Goal: Information Seeking & Learning: Learn about a topic

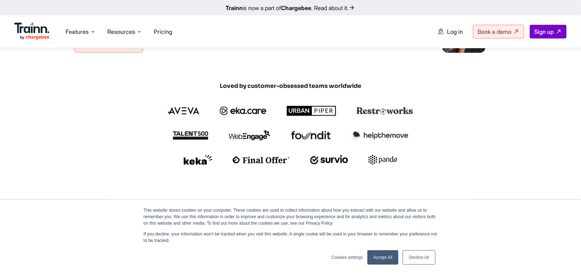
scroll to position [108, 0]
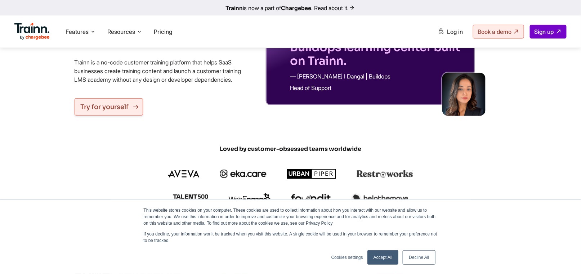
drag, startPoint x: 126, startPoint y: 115, endPoint x: 128, endPoint y: 111, distance: 3.9
click at [126, 115] on link "Try for yourself" at bounding box center [109, 106] width 68 height 17
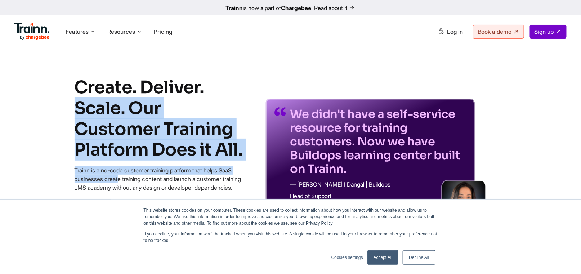
drag, startPoint x: 80, startPoint y: 87, endPoint x: 252, endPoint y: 170, distance: 191.5
click at [252, 170] on div "Create. Deliver. Scale. Our Customer Training Platform Does it All. Trainn is a…" at bounding box center [290, 150] width 519 height 146
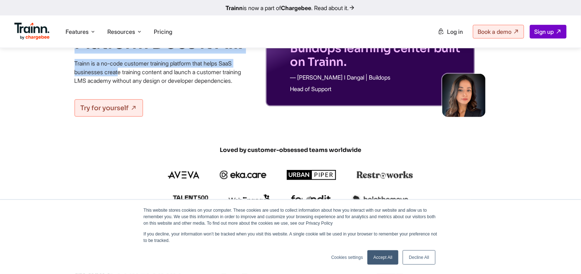
scroll to position [108, 0]
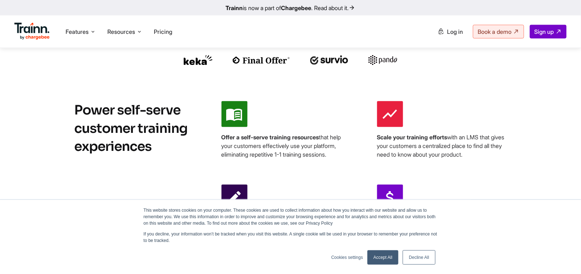
scroll to position [288, 0]
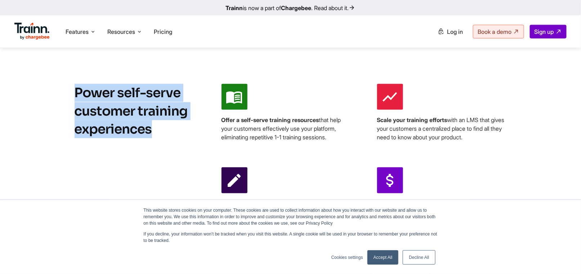
drag, startPoint x: 76, startPoint y: 97, endPoint x: 191, endPoint y: 143, distance: 123.9
click at [188, 146] on h2 "Power self-serve customer training experiences" at bounding box center [136, 157] width 123 height 146
copy h2 "Power self-serve customer training experiences"
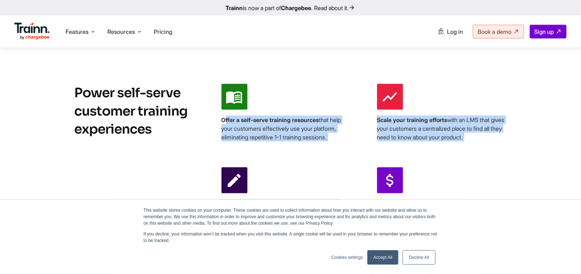
drag, startPoint x: 222, startPoint y: 128, endPoint x: 417, endPoint y: 172, distance: 199.9
click at [409, 182] on div "Offer a self-serve training resources that help your customers effectively use …" at bounding box center [364, 159] width 285 height 150
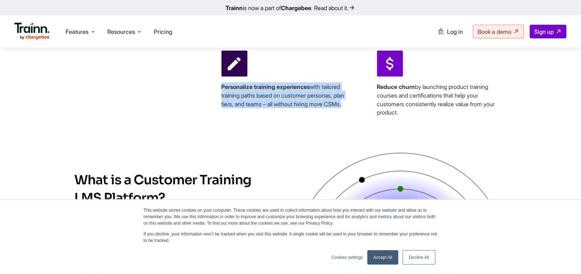
scroll to position [324, 0]
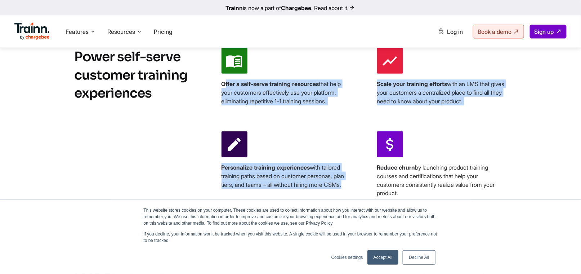
drag, startPoint x: 337, startPoint y: 120, endPoint x: 306, endPoint y: 117, distance: 31.6
click at [337, 120] on div "Offer a self-serve training resources that help your customers effectively use …" at bounding box center [364, 123] width 285 height 150
click at [222, 88] on b "Offer a self-serve training resources" at bounding box center [271, 83] width 98 height 7
click at [213, 89] on div "Power self-serve customer training experiences Offer a self-serve training reso…" at bounding box center [290, 123] width 519 height 150
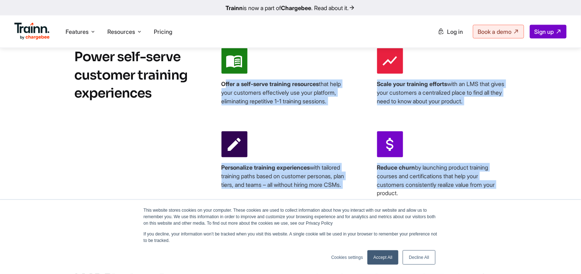
drag, startPoint x: 221, startPoint y: 91, endPoint x: 507, endPoint y: 193, distance: 303.4
click at [507, 193] on div "Power self-serve customer training experiences Offer a self-serve training reso…" at bounding box center [290, 123] width 519 height 150
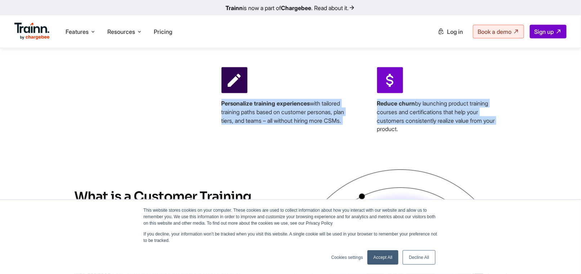
scroll to position [432, 0]
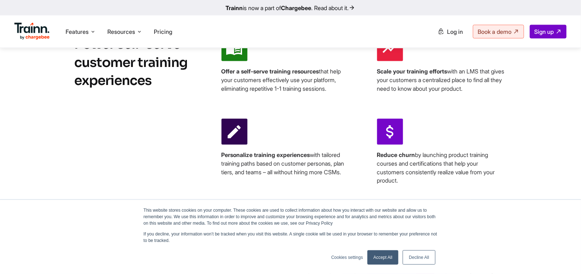
scroll to position [324, 0]
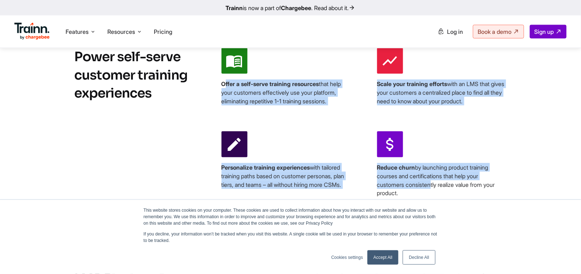
drag, startPoint x: 221, startPoint y: 92, endPoint x: 435, endPoint y: 182, distance: 231.9
click at [431, 192] on div "Offer a self-serve training resources that help your customers effectively use …" at bounding box center [364, 123] width 285 height 150
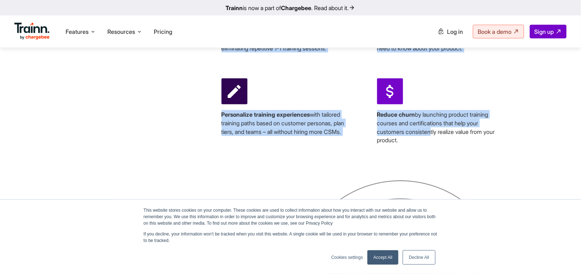
scroll to position [360, 0]
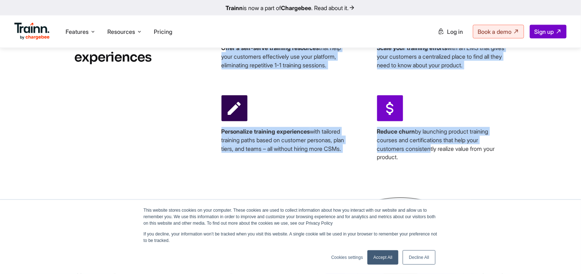
click at [278, 88] on div "Offer a self-serve training resources that help your customers effectively use …" at bounding box center [364, 87] width 285 height 150
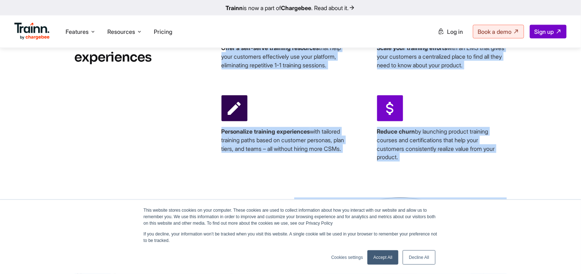
drag, startPoint x: 222, startPoint y: 55, endPoint x: 407, endPoint y: 182, distance: 224.7
copy div "Lorem i dolo-sitam consecte adipiscin elit sedd eius temporinc utlaboreetd mag …"
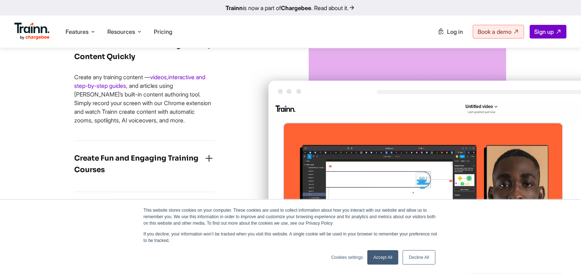
scroll to position [1009, 0]
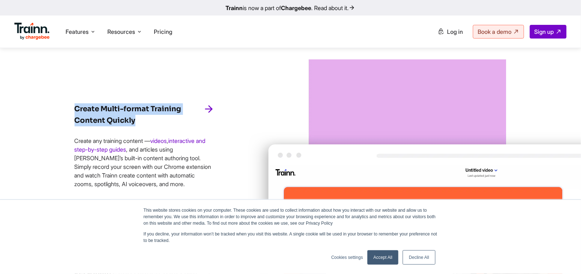
drag, startPoint x: 75, startPoint y: 115, endPoint x: 164, endPoint y: 133, distance: 90.5
click at [164, 126] on h4 "Create Multi-format Training Content Quickly" at bounding box center [139, 114] width 129 height 23
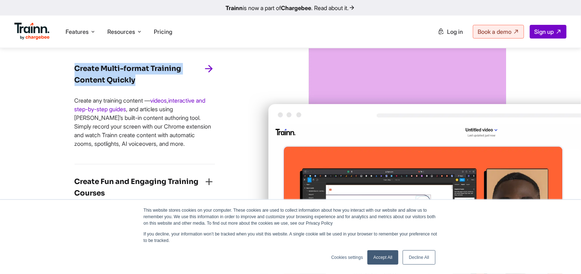
scroll to position [1081, 0]
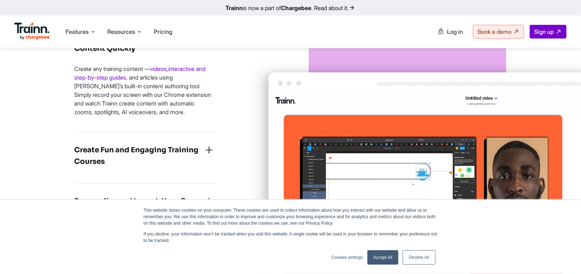
click at [236, 125] on div "Create Multi-format Training Content Quickly Create any training content — vide…" at bounding box center [161, 165] width 173 height 357
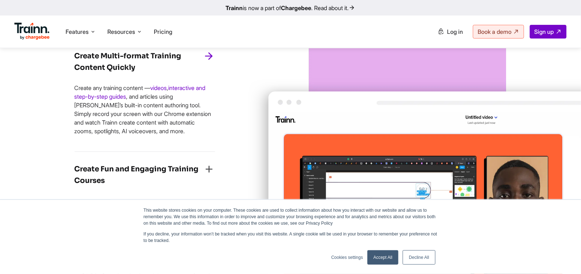
scroll to position [1045, 0]
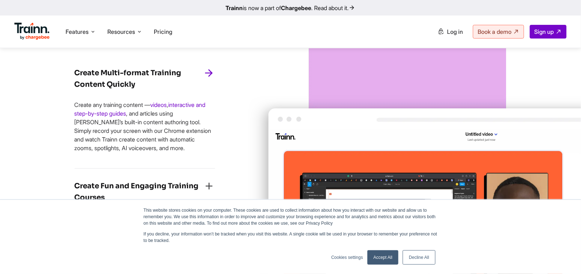
click at [208, 79] on icon "button" at bounding box center [210, 73] width 12 height 12
click at [210, 79] on icon "button" at bounding box center [210, 73] width 12 height 12
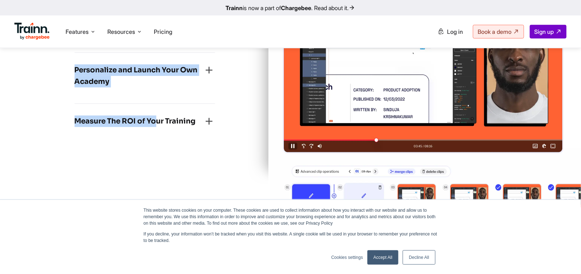
scroll to position [1225, 0]
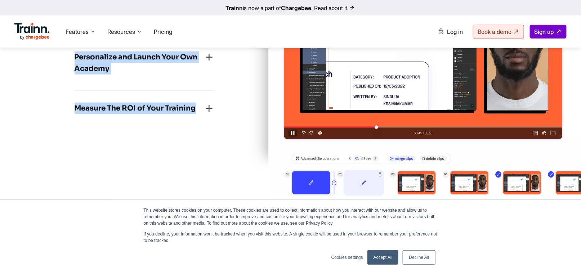
drag, startPoint x: 65, startPoint y: 77, endPoint x: 199, endPoint y: 131, distance: 144.6
click at [199, 131] on div "Launch Your Customer Training Academy in Just Weeks! Create Multi-format Traini…" at bounding box center [290, 1] width 519 height 396
copy div "Loremi Dolor-sitame Consecte Adipisc Elitsed Doeius tem incididu utlabor — etdo…"
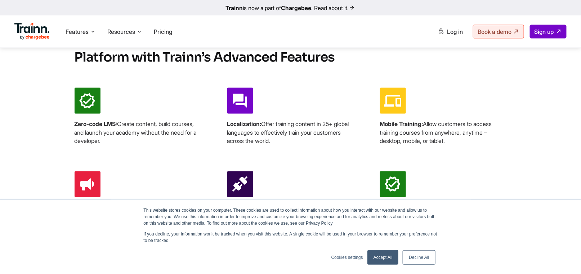
scroll to position [1370, 0]
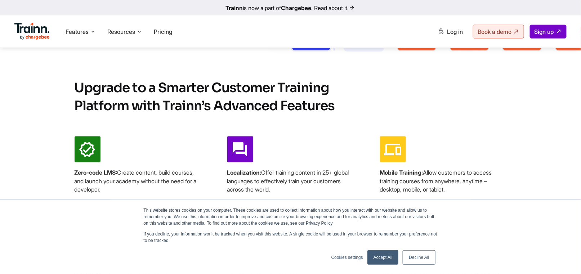
drag, startPoint x: 75, startPoint y: 114, endPoint x: 302, endPoint y: 116, distance: 227.8
click at [302, 115] on h2 "Upgrade to a Smarter Customer Training Platform with Trainn’s Advanced Features" at bounding box center [226, 97] width 303 height 36
click at [318, 141] on div "Upgrade to a Smarter Customer Training Platform with Trainn’s Advanced Features…" at bounding box center [290, 178] width 519 height 199
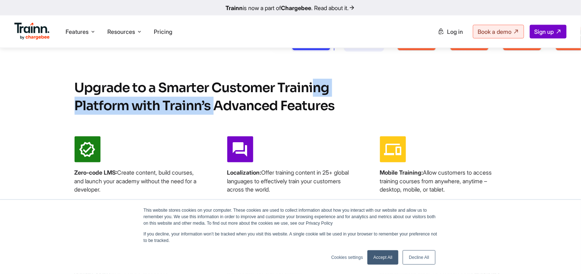
drag, startPoint x: 213, startPoint y: 96, endPoint x: 126, endPoint y: 114, distance: 88.7
click at [126, 114] on h2 "Upgrade to a Smarter Customer Training Platform with Trainn’s Advanced Features" at bounding box center [226, 97] width 303 height 36
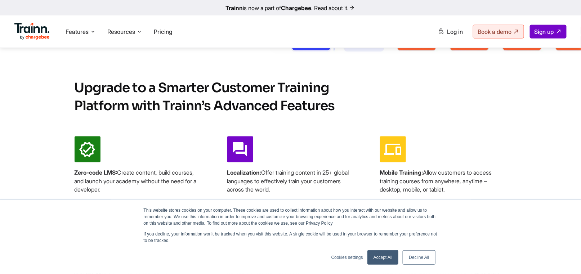
click at [168, 131] on div "Upgrade to a Smarter Customer Training Platform with Trainn’s Advanced Features…" at bounding box center [290, 178] width 519 height 199
drag, startPoint x: 212, startPoint y: 94, endPoint x: 341, endPoint y: 115, distance: 131.1
click at [341, 115] on h2 "Upgrade to a Smarter Customer Training Platform with Trainn’s Advanced Features" at bounding box center [226, 97] width 303 height 36
copy h2 "Customer Training Platform with Trainn’s Advanced Features"
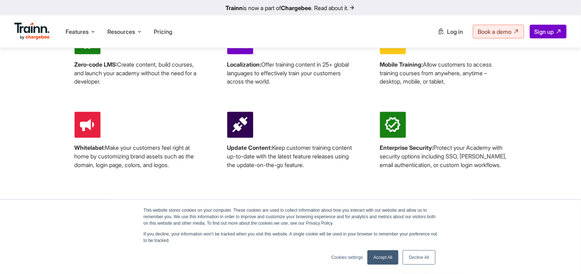
scroll to position [1442, 0]
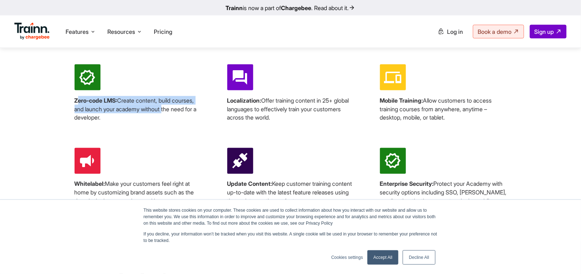
drag, startPoint x: 81, startPoint y: 110, endPoint x: 138, endPoint y: 119, distance: 57.6
click at [138, 119] on p "Zero-code LMS: Create content, build courses, and launch your academy without t…" at bounding box center [138, 109] width 127 height 26
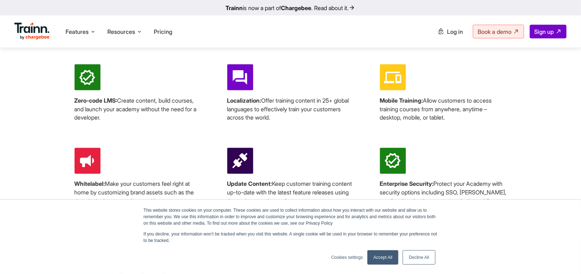
click at [134, 133] on div "Zero-code LMS: Create content, build courses, and launch your academy without t…" at bounding box center [291, 135] width 432 height 141
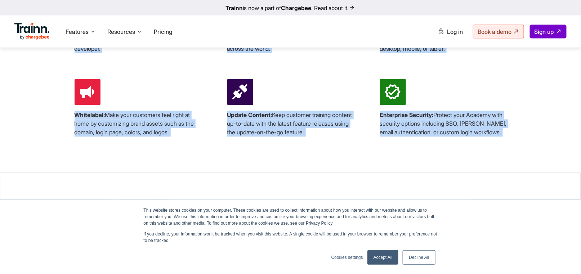
scroll to position [1514, 0]
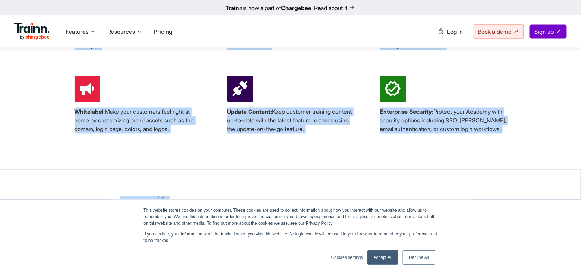
drag, startPoint x: 74, startPoint y: 109, endPoint x: 429, endPoint y: 148, distance: 357.2
click at [429, 134] on div "Upgrade to a Smarter Customer Training Platform with Trainn’s Advanced Features…" at bounding box center [290, 34] width 519 height 199
copy div "Zero-code LMS: Create content, build courses, and launch your academy without t…"
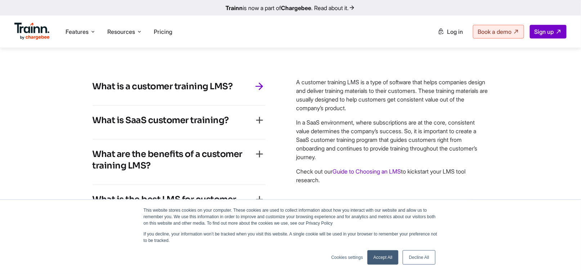
scroll to position [2162, 0]
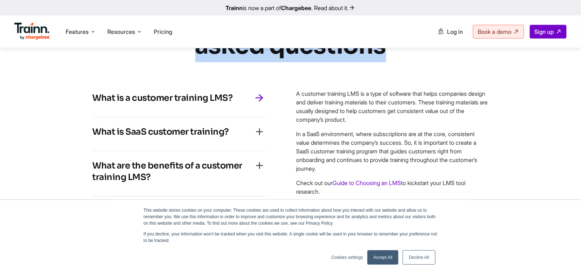
drag, startPoint x: 201, startPoint y: 68, endPoint x: 395, endPoint y: 64, distance: 194.3
click at [395, 64] on div "… frequently asked questions What is a customer training LMS? A customer traini…" at bounding box center [290, 119] width 461 height 244
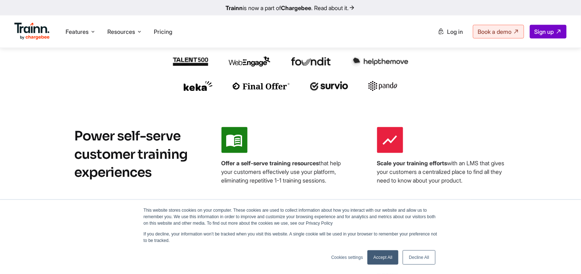
scroll to position [180, 0]
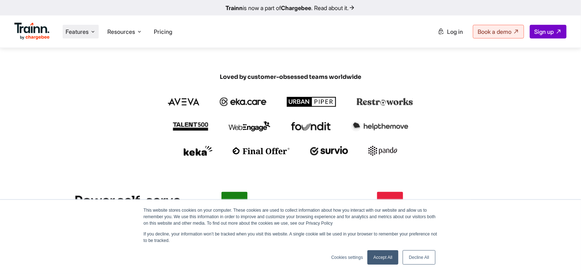
click at [87, 30] on span "Features" at bounding box center [77, 32] width 23 height 8
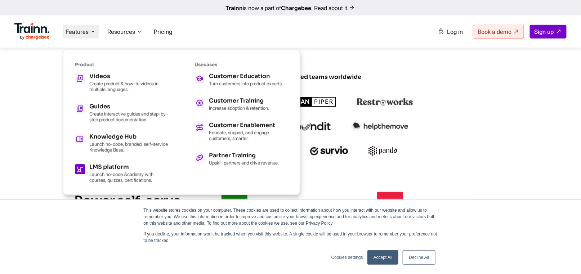
click at [121, 165] on h5 "LMS platform" at bounding box center [128, 167] width 79 height 6
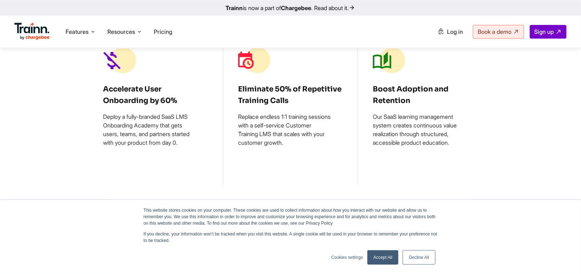
scroll to position [613, 0]
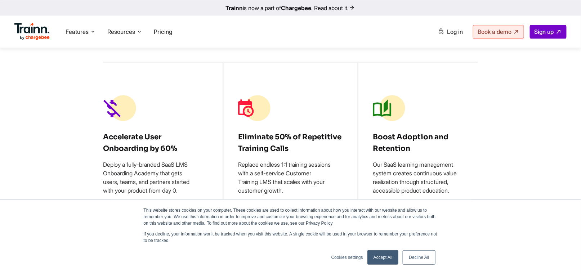
drag, startPoint x: 110, startPoint y: 126, endPoint x: 458, endPoint y: 188, distance: 353.9
click at [458, 188] on div "Accelerate User Onboarding by 60% Deploy a fully-branded SaaS LMS Onboarding Ac…" at bounding box center [290, 148] width 375 height 172
click at [501, 138] on div "Accelerate User Onboarding by 60% Deploy a fully-branded SaaS LMS Onboarding Ac…" at bounding box center [290, 148] width 519 height 172
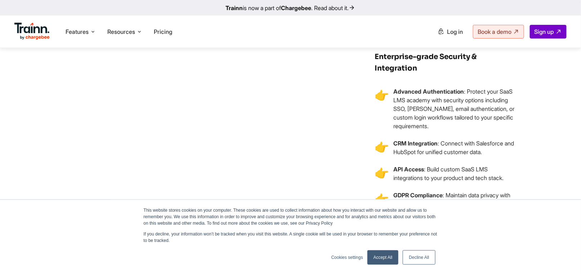
scroll to position [2126, 0]
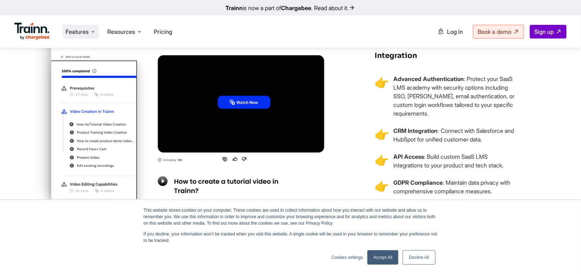
click at [95, 31] on icon at bounding box center [93, 31] width 6 height 7
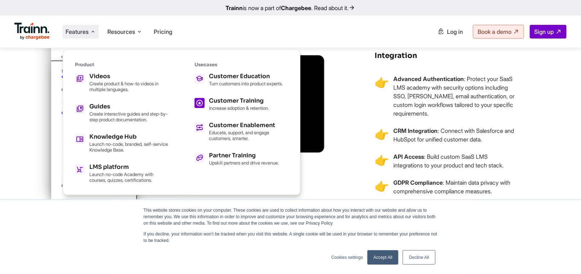
click at [239, 104] on h5 "Customer Training" at bounding box center [239, 101] width 60 height 6
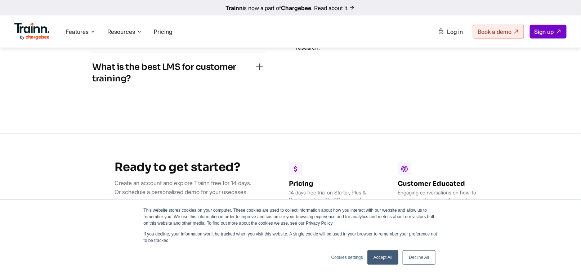
scroll to position [2379, 0]
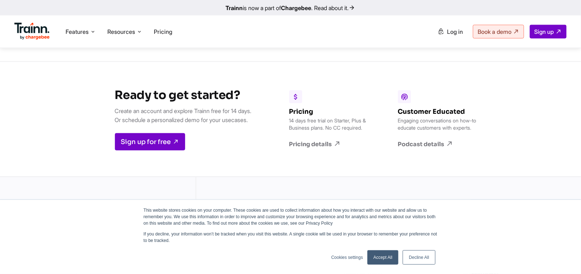
click at [305, 116] on h6 "Pricing" at bounding box center [330, 112] width 83 height 8
click at [320, 148] on link "Pricing details" at bounding box center [330, 144] width 83 height 8
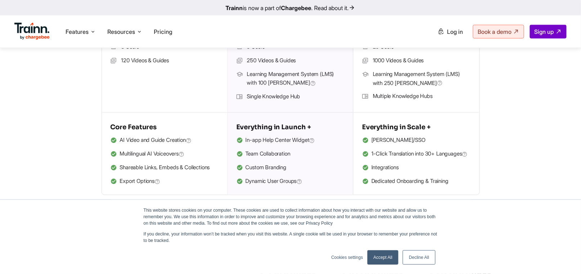
scroll to position [252, 0]
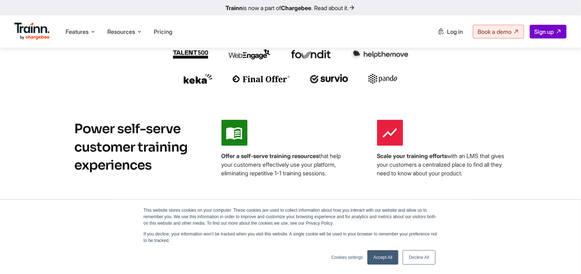
scroll to position [2379, 0]
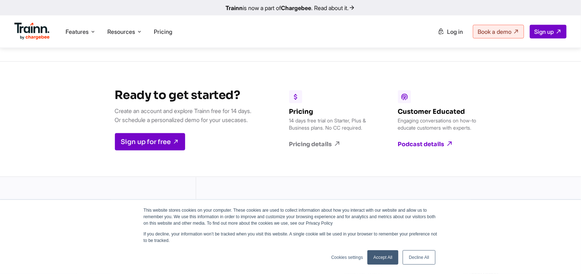
click at [429, 148] on link "Podcast details" at bounding box center [439, 144] width 83 height 8
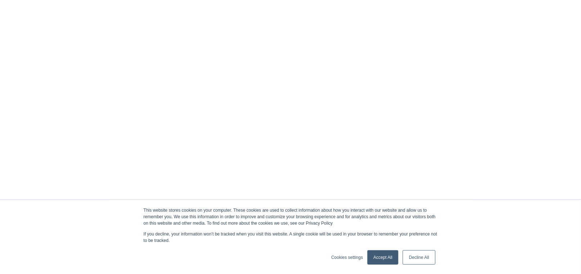
scroll to position [2379, 0]
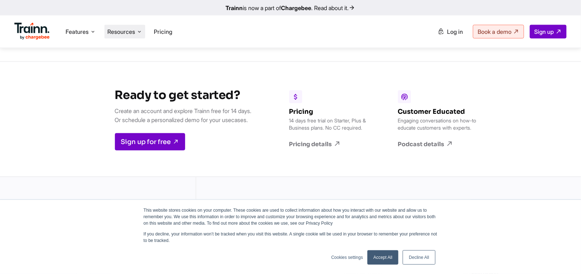
click at [133, 35] on span "Resources" at bounding box center [121, 32] width 28 height 8
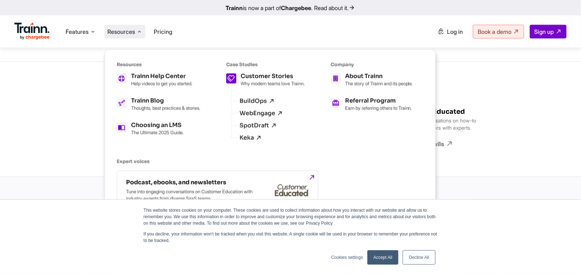
click at [262, 74] on h5 "Customer Stories" at bounding box center [273, 77] width 64 height 6
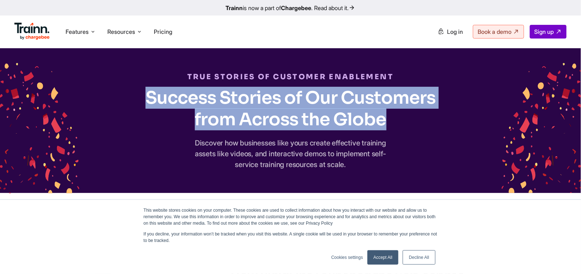
drag, startPoint x: 148, startPoint y: 94, endPoint x: 396, endPoint y: 128, distance: 249.5
click at [396, 128] on h1 "Success Stories of Our Customers from Across the Globe" at bounding box center [291, 108] width 296 height 43
copy h1 "Success Stories of Our Customers from Across the Globe"
click at [481, 130] on div "TRUE STORIES OF CUSTOMER ENABLEMENT Success Stories of Our Customers from Acros…" at bounding box center [290, 120] width 581 height 145
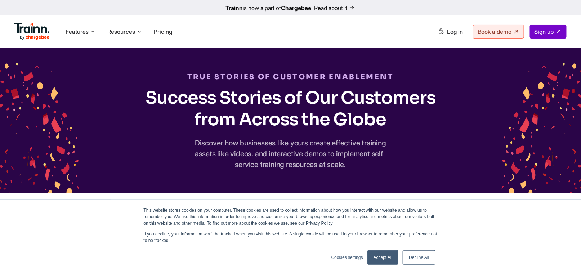
drag, startPoint x: 402, startPoint y: 72, endPoint x: 406, endPoint y: 69, distance: 5.4
click at [404, 71] on div "TRUE STORIES OF CUSTOMER ENABLEMENT Success Stories of Our Customers from Acros…" at bounding box center [290, 120] width 581 height 145
click at [412, 64] on div "TRUE STORIES OF CUSTOMER ENABLEMENT Success Stories of Our Customers from Acros…" at bounding box center [290, 120] width 581 height 145
click at [96, 32] on icon at bounding box center [93, 31] width 6 height 7
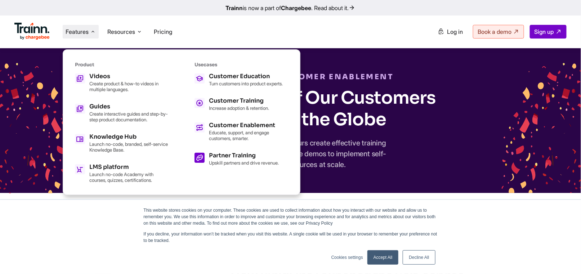
click at [234, 159] on h5 "Partner Training" at bounding box center [244, 156] width 70 height 6
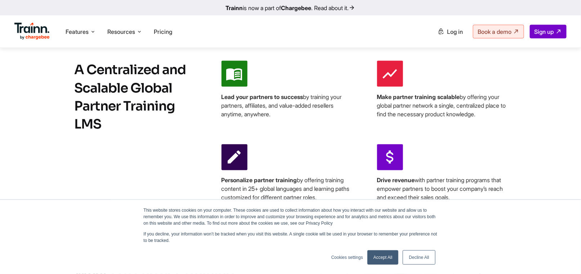
scroll to position [396, 0]
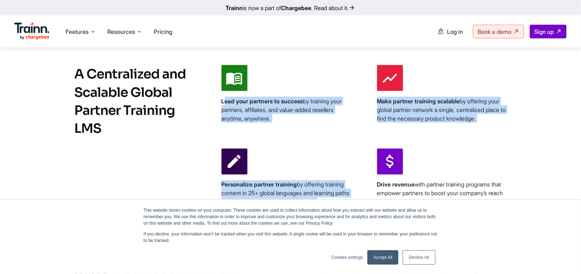
drag, startPoint x: 221, startPoint y: 99, endPoint x: 276, endPoint y: 122, distance: 59.3
click at [387, 140] on div "Lead your partners to success by training your partners, affiliates, and value-…" at bounding box center [364, 135] width 285 height 141
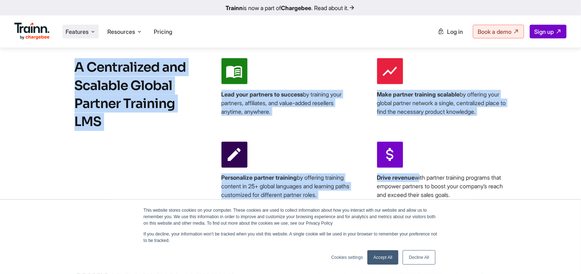
scroll to position [360, 0]
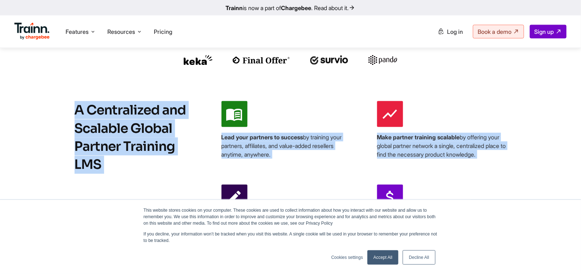
drag, startPoint x: 421, startPoint y: 113, endPoint x: 72, endPoint y: 114, distance: 348.9
click at [72, 114] on div "A Centralized and Scalable Global Partner Training LMS Lead your partners to su…" at bounding box center [290, 171] width 519 height 141
copy div "A Centralized and Scalable Global Partner Training LMS Lead your partners to su…"
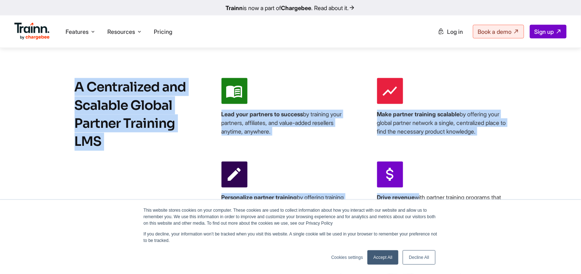
scroll to position [396, 0]
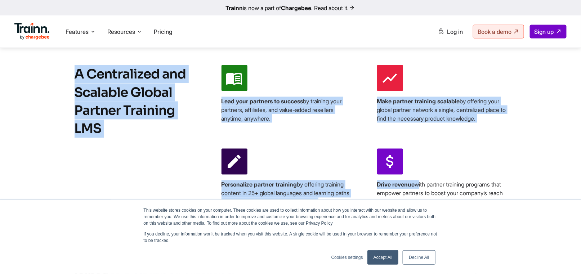
click at [323, 145] on div "Lead your partners to success by training your partners, affiliates, and value-…" at bounding box center [364, 135] width 285 height 141
click at [314, 73] on div "Lead your partners to success by training your partners, affiliates, and value-…" at bounding box center [287, 94] width 130 height 58
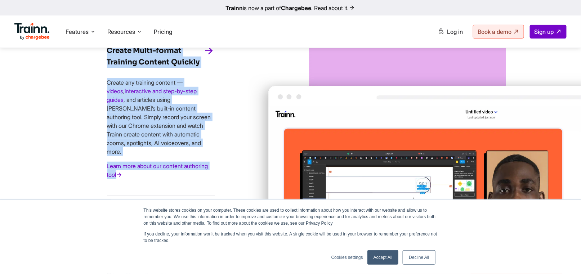
scroll to position [1117, 0]
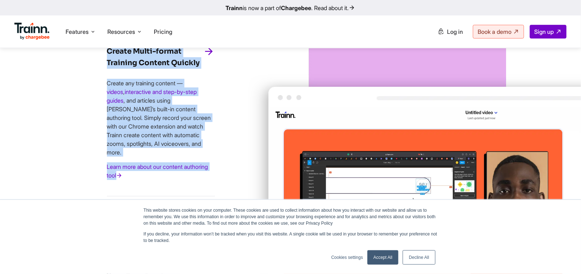
drag, startPoint x: 143, startPoint y: 153, endPoint x: 92, endPoint y: 53, distance: 111.9
click at [92, 53] on div "Create Multi-format Training Content Quickly Create any training content — vide…" at bounding box center [161, 192] width 173 height 380
copy div "Loremi Dolor-sitame Consecte Adipisc Elitsed Doeius tem incididu utlabor — etdo…"
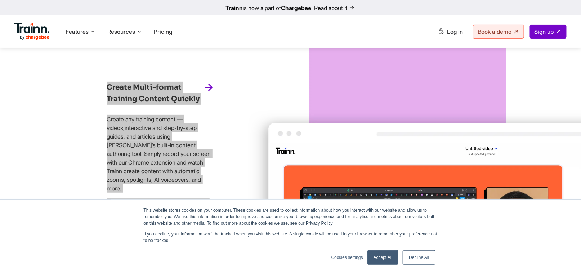
scroll to position [1153, 0]
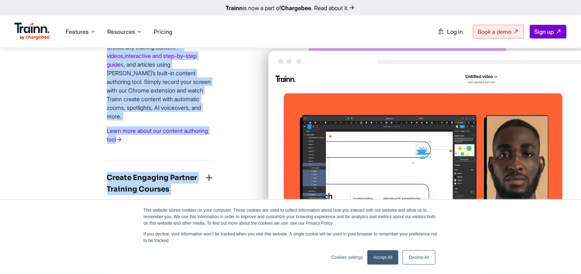
click at [244, 152] on div "Create Multi-format Training Content Quickly Create any training content — vide…" at bounding box center [161, 156] width 173 height 380
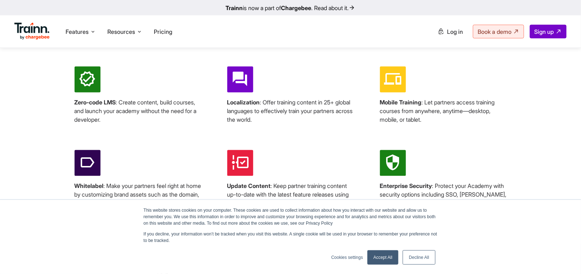
scroll to position [1514, 0]
